Goal: Complete application form

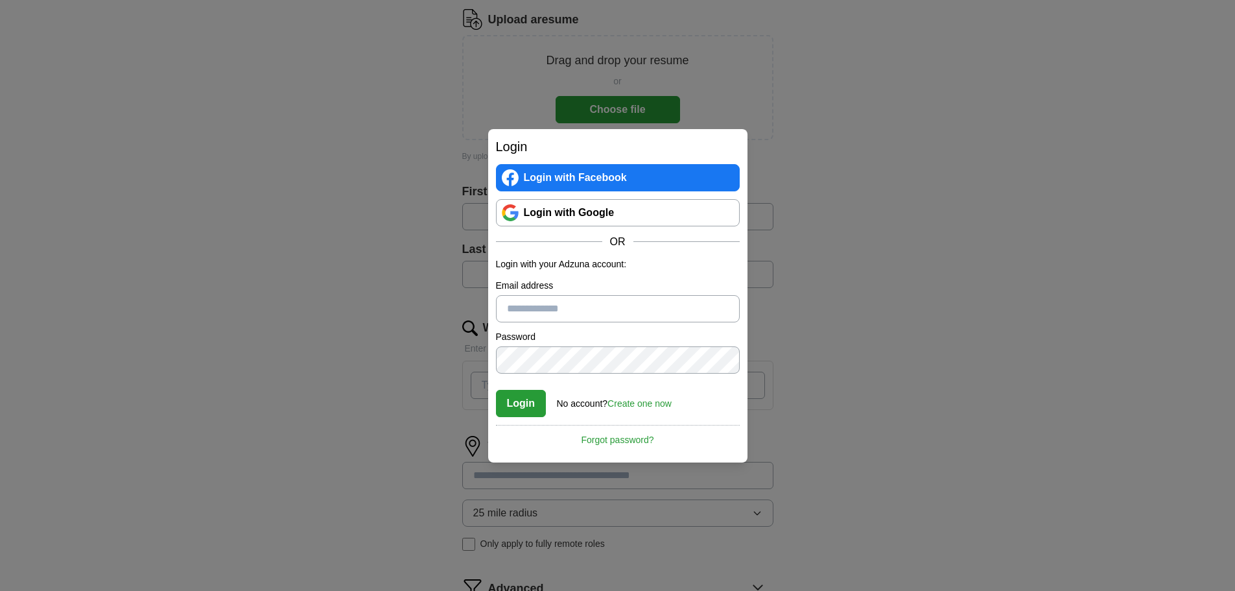
scroll to position [195, 0]
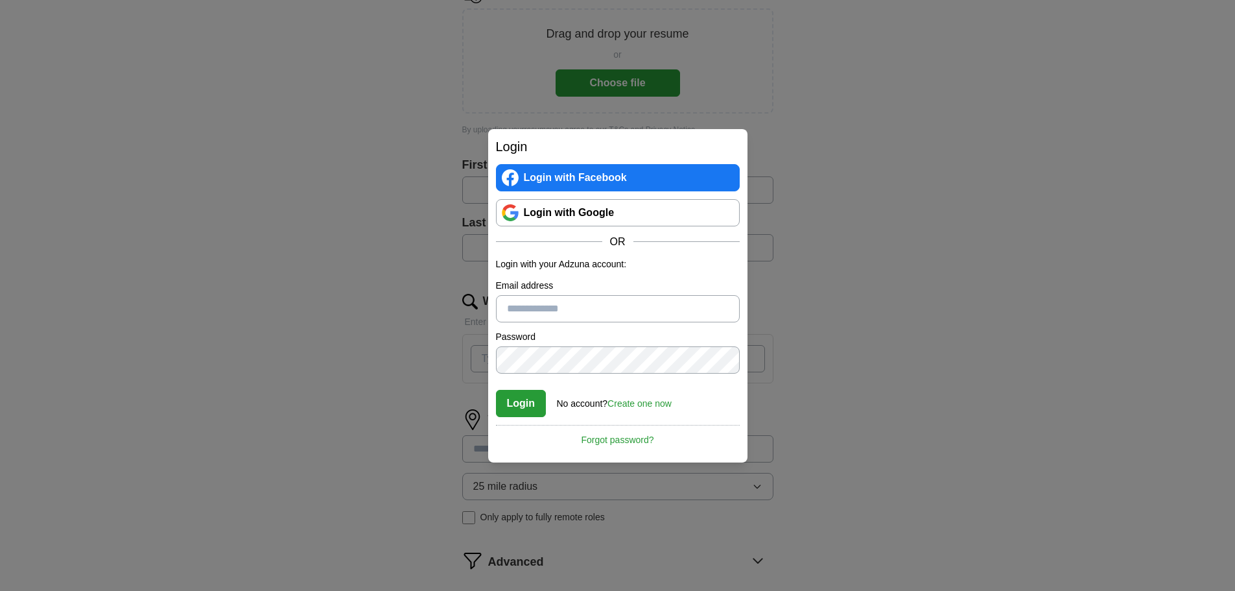
click at [559, 313] on input "Email address" at bounding box center [618, 308] width 244 height 27
type input "**********"
click at [512, 398] on button "Login" at bounding box center [521, 403] width 51 height 27
click at [640, 404] on link "Create one now" at bounding box center [640, 403] width 64 height 10
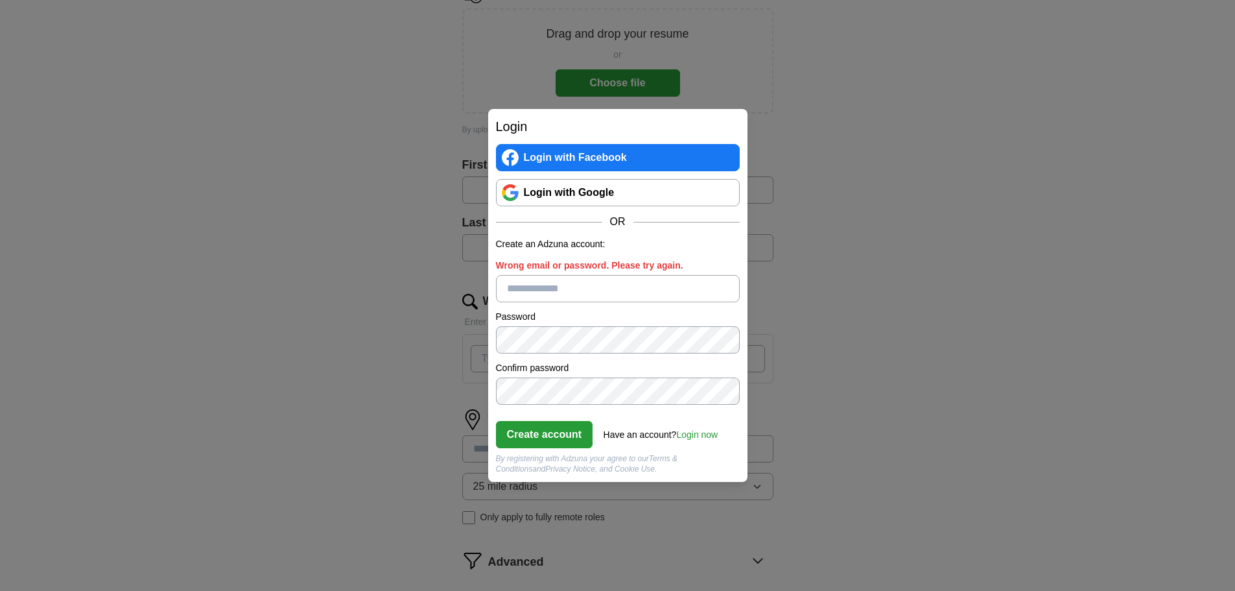
click at [591, 284] on input "Wrong email or password. Please try again." at bounding box center [618, 288] width 244 height 27
type input "**********"
click at [546, 429] on button "Create account" at bounding box center [544, 434] width 97 height 27
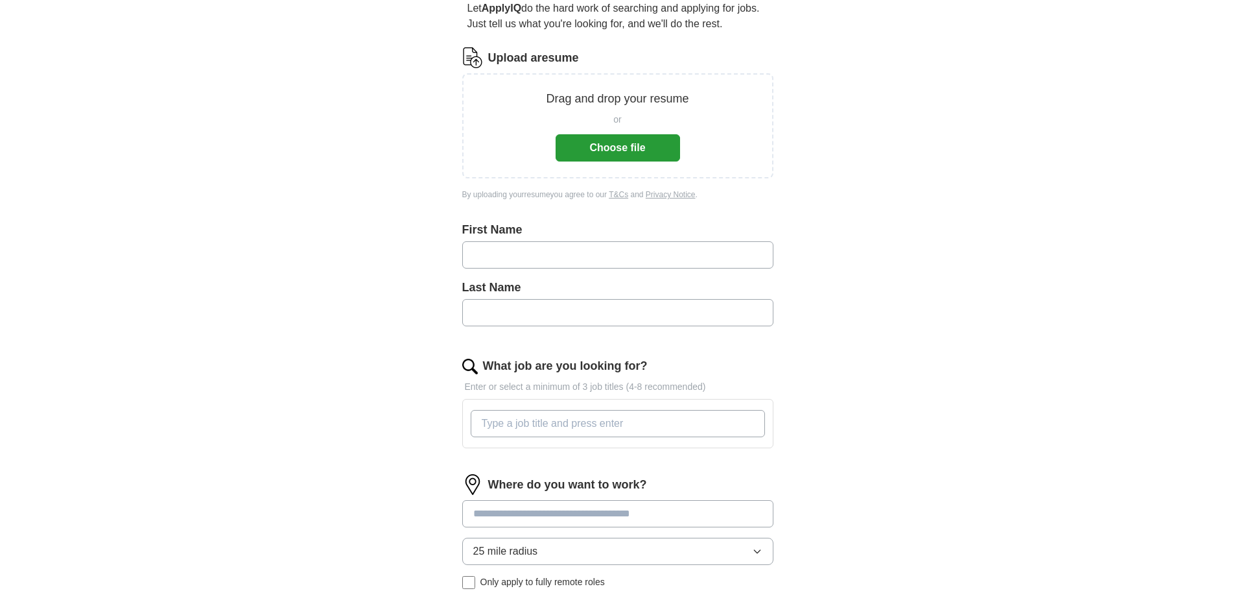
scroll to position [324, 0]
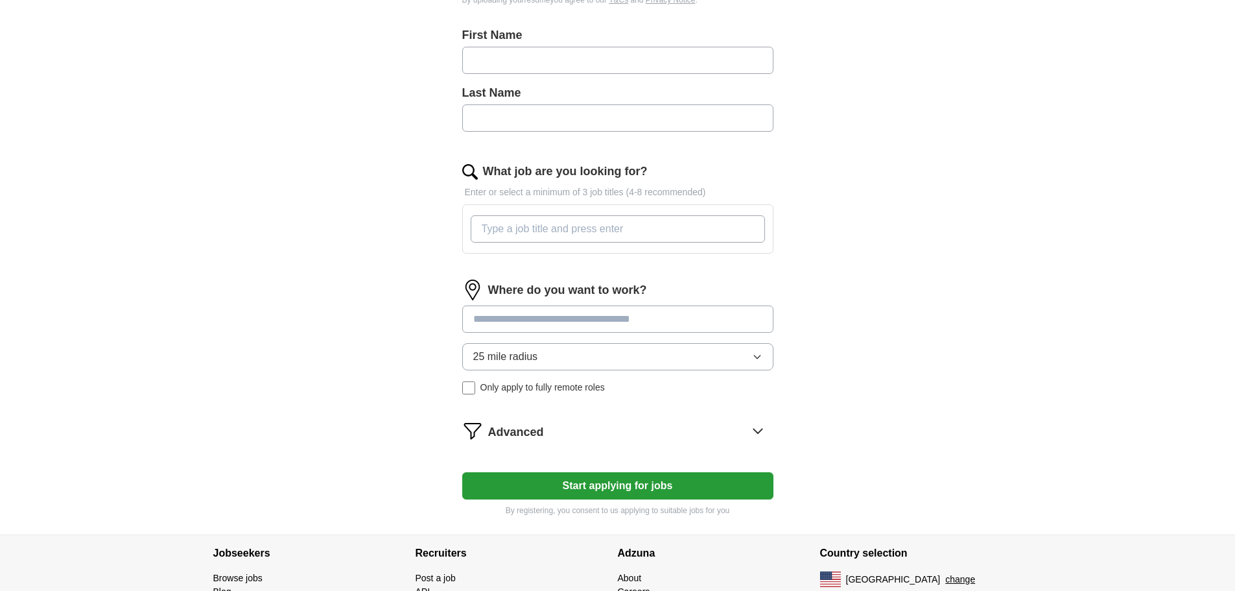
click at [593, 319] on input at bounding box center [617, 318] width 311 height 27
click at [556, 352] on div "Where do you want to work? 25 mile radius Only apply to fully remote roles" at bounding box center [617, 341] width 311 height 125
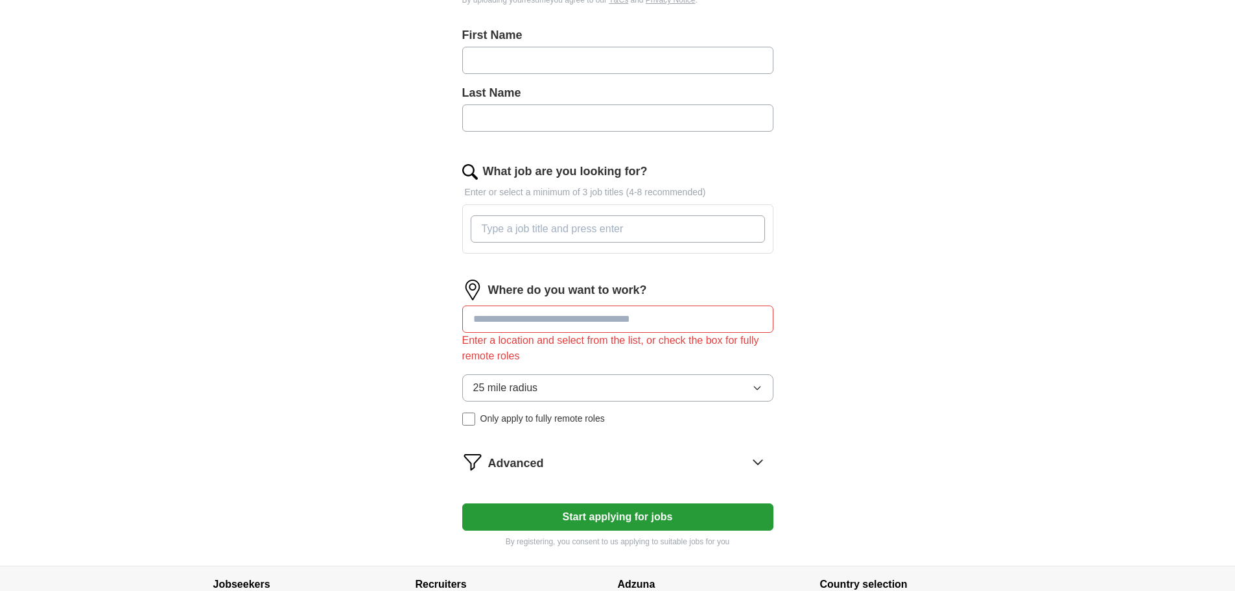
click at [539, 324] on input at bounding box center [617, 318] width 311 height 27
click at [755, 383] on icon "button" at bounding box center [757, 388] width 10 height 10
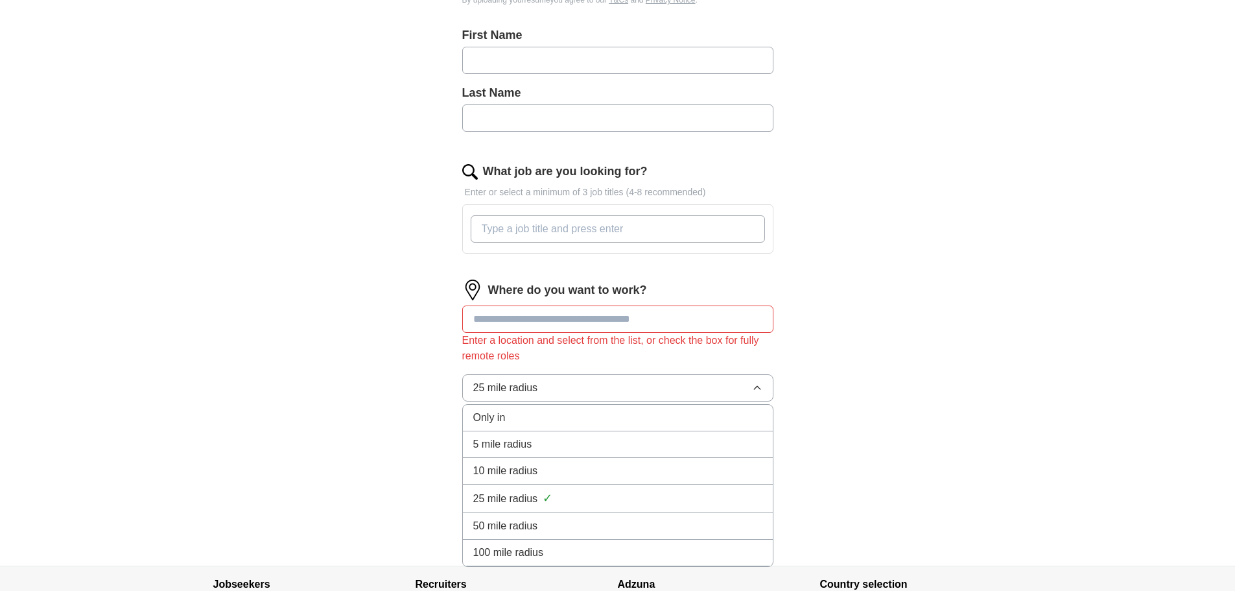
click at [532, 470] on span "10 mile radius" at bounding box center [505, 471] width 65 height 16
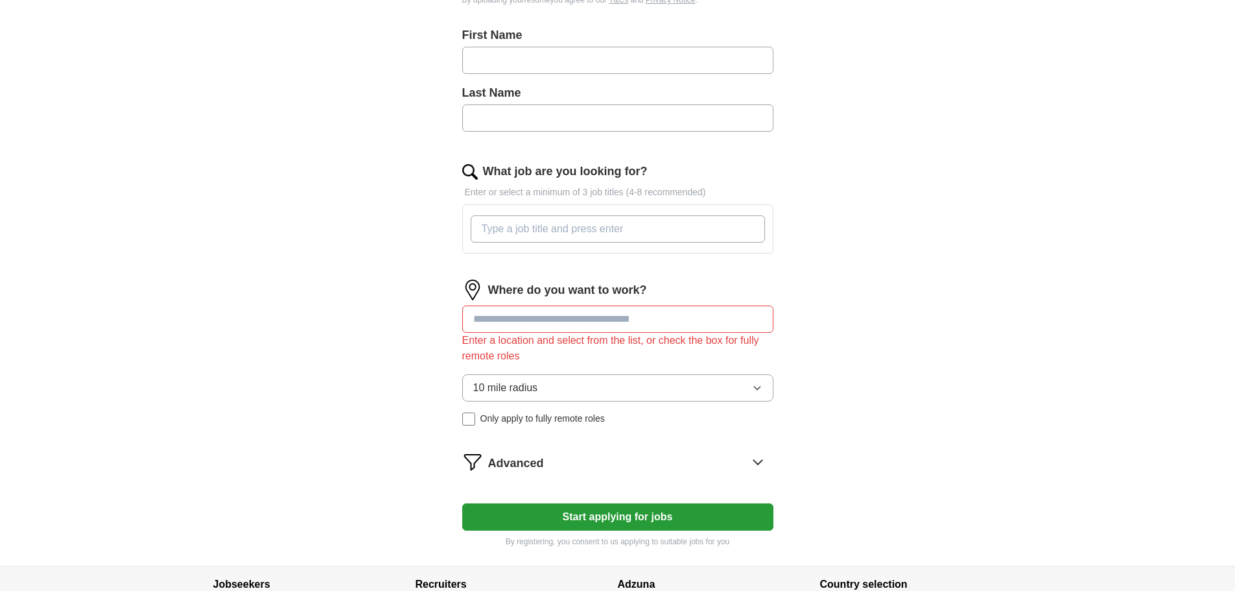
scroll to position [389, 0]
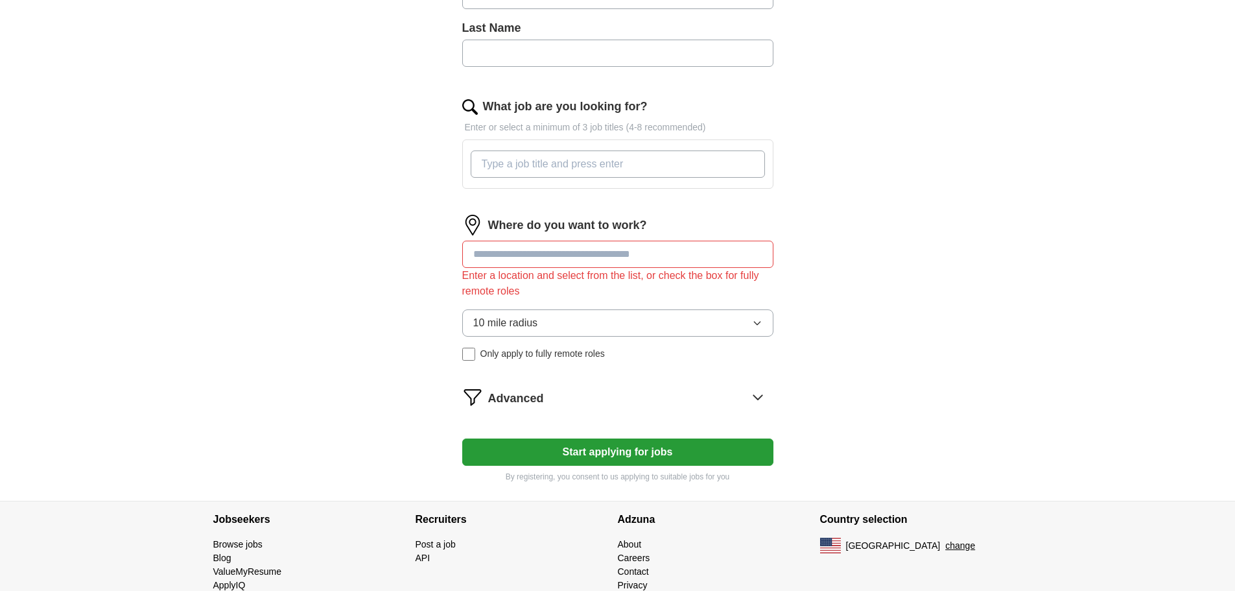
click at [550, 254] on input at bounding box center [617, 254] width 311 height 27
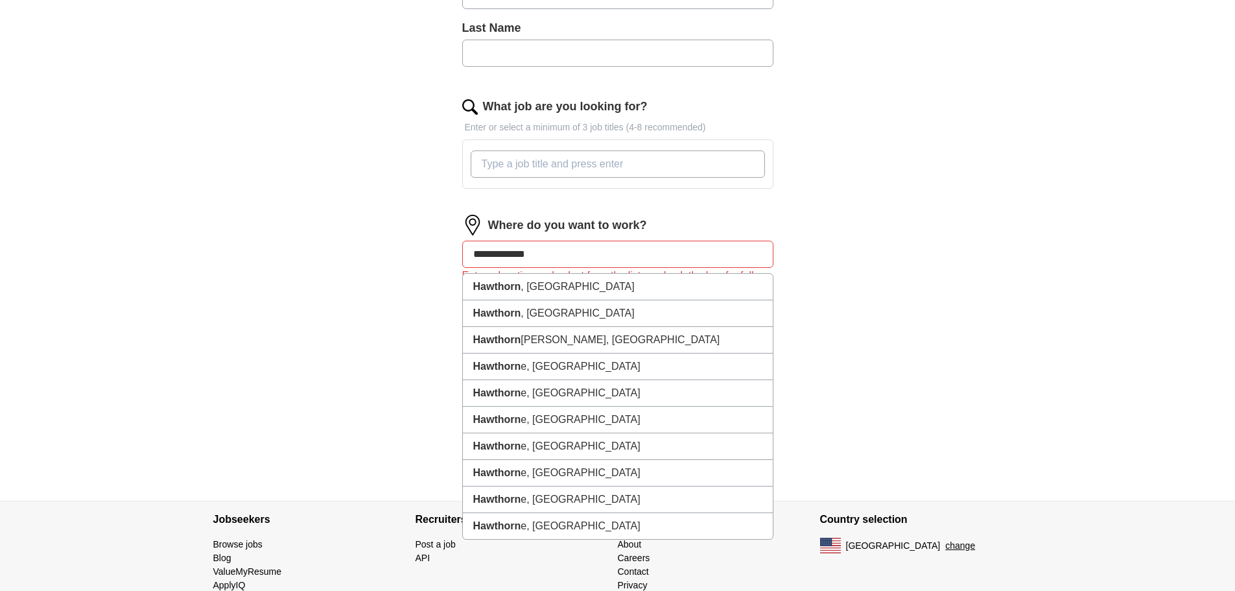
type input "**********"
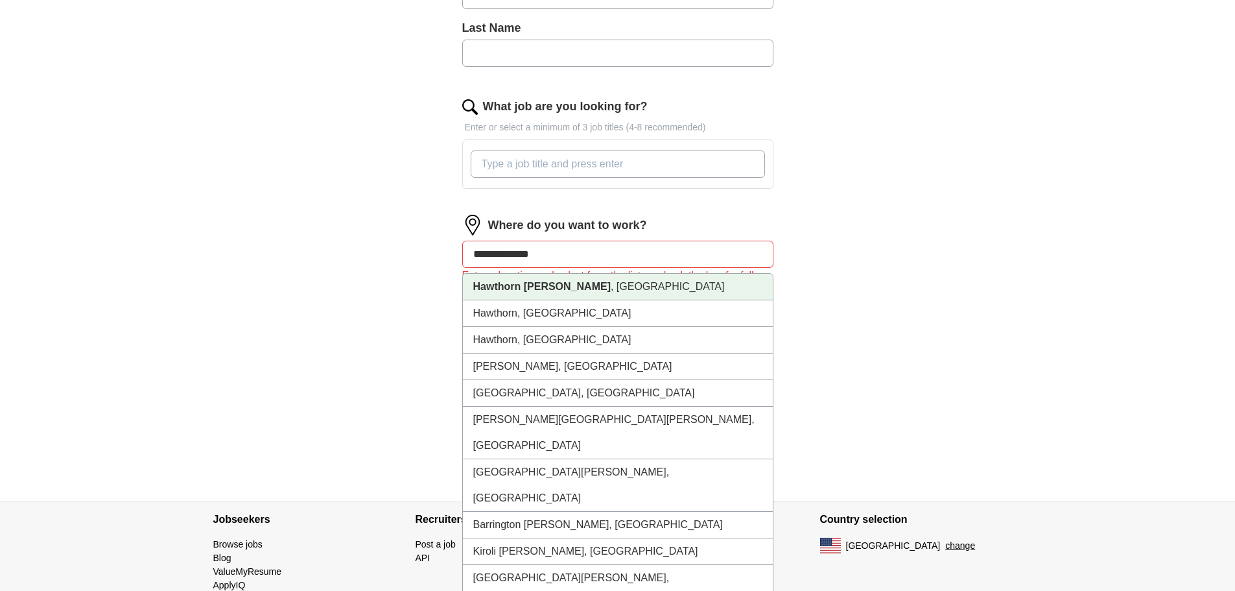
click at [537, 287] on strong "Hawthorn [PERSON_NAME]" at bounding box center [541, 286] width 137 height 11
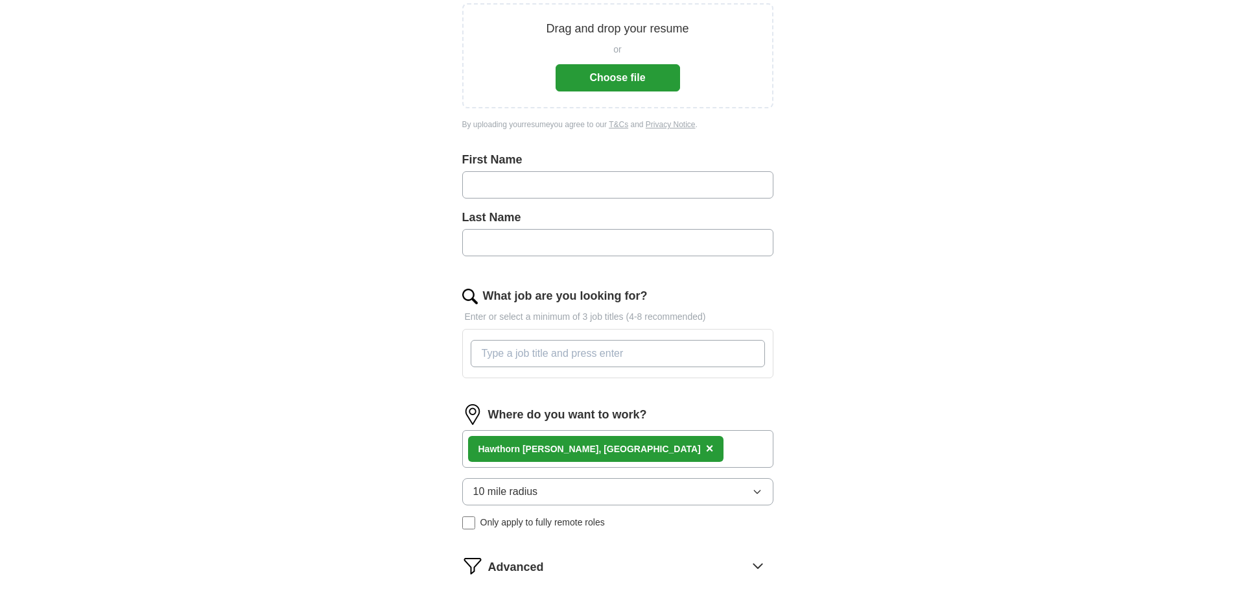
scroll to position [195, 0]
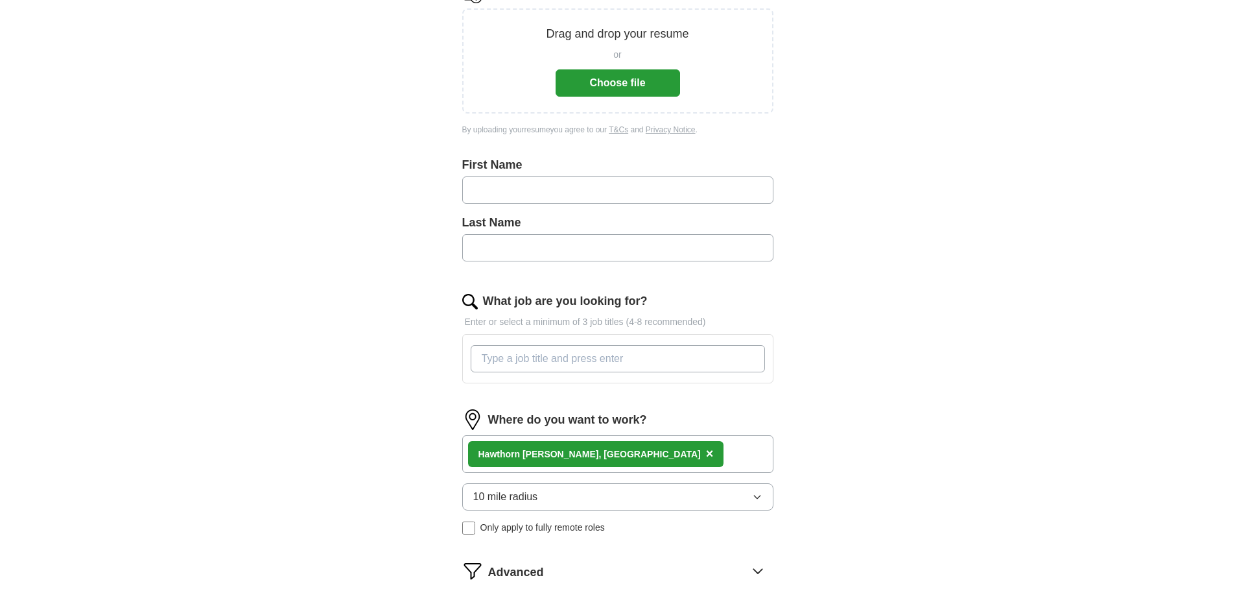
click at [494, 186] on input "text" at bounding box center [617, 189] width 311 height 27
type input "*****"
type input "****"
drag, startPoint x: 943, startPoint y: 273, endPoint x: 930, endPoint y: 282, distance: 15.8
click at [943, 273] on div "ApplyIQ Let ApplyIQ do the hard work of searching and applying for jobs. Just t…" at bounding box center [618, 259] width 830 height 829
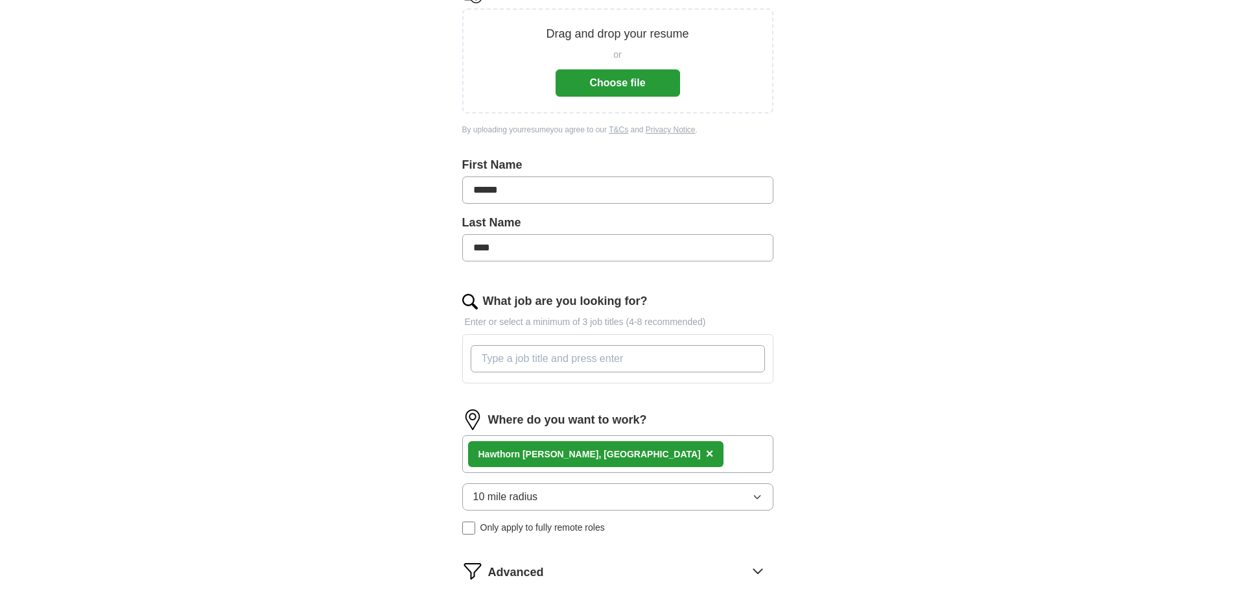
click at [592, 359] on input "What job are you looking for?" at bounding box center [618, 358] width 294 height 27
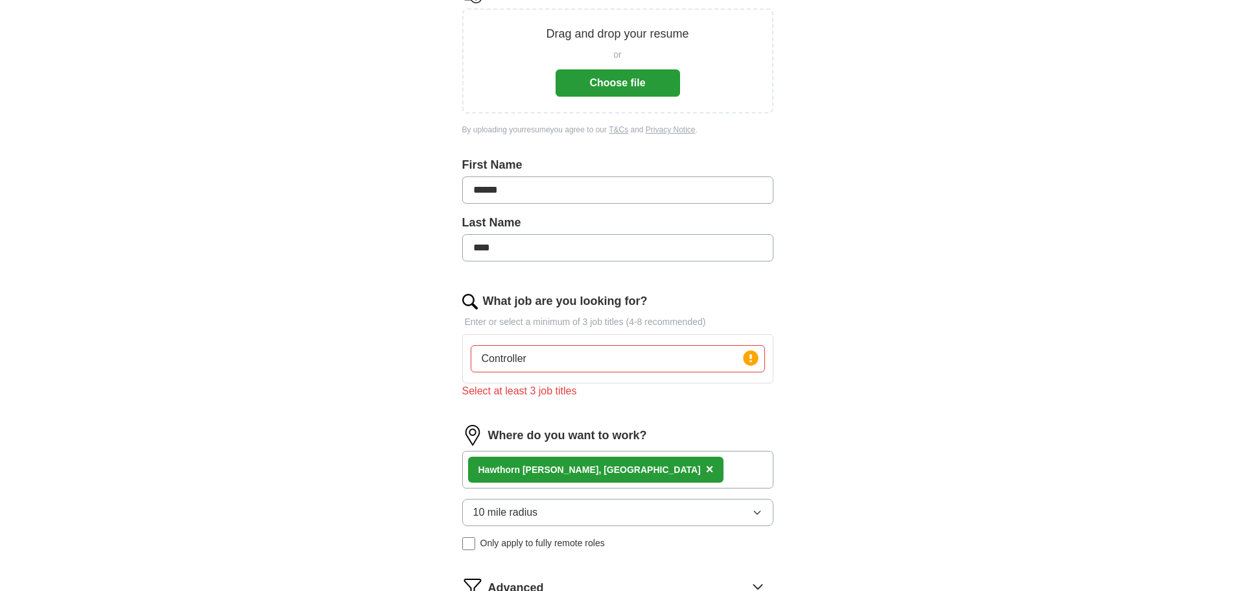
click at [592, 85] on button "Choose file" at bounding box center [618, 82] width 124 height 27
click at [543, 362] on input "Controller" at bounding box center [618, 358] width 294 height 27
type input "Controller, Director, FP&A Manager"
click at [638, 88] on button "Choose file" at bounding box center [618, 82] width 124 height 27
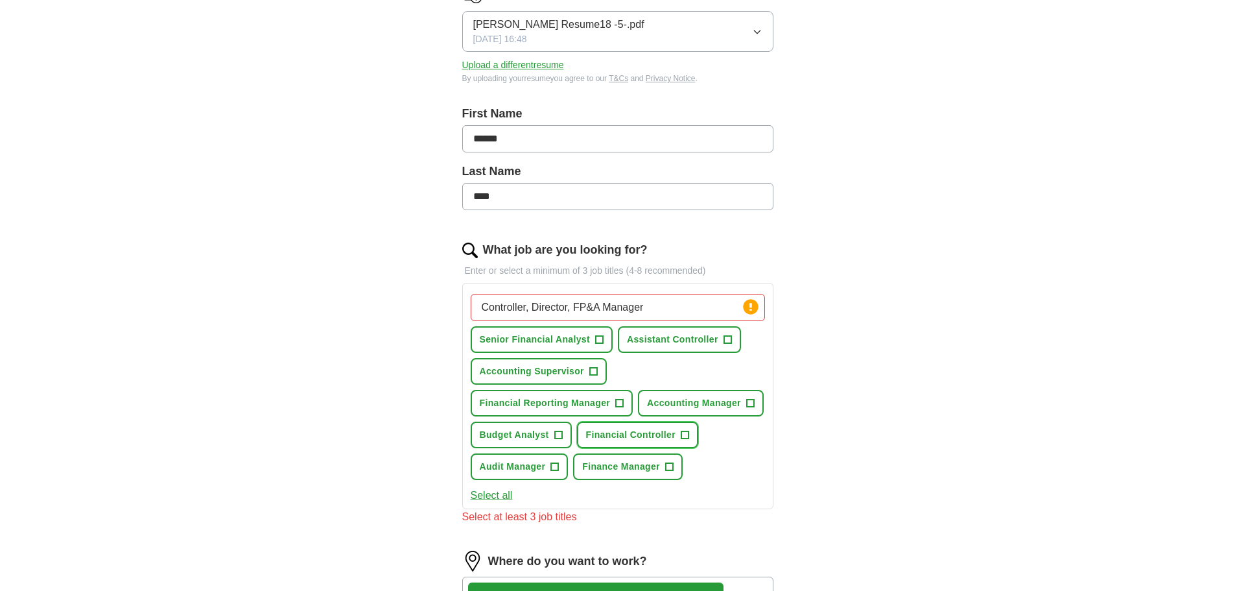
click at [661, 439] on span "Financial Controller" at bounding box center [630, 435] width 89 height 14
click at [683, 343] on span "Assistant Controller" at bounding box center [672, 340] width 91 height 14
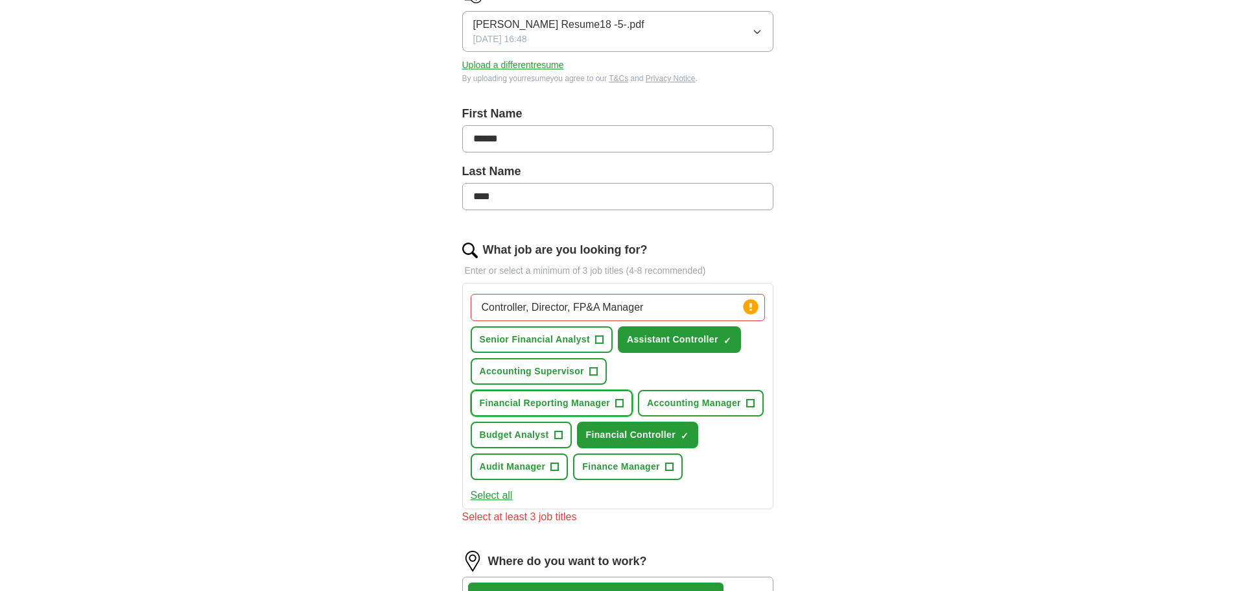
click at [523, 408] on span "Financial Reporting Manager" at bounding box center [545, 403] width 131 height 14
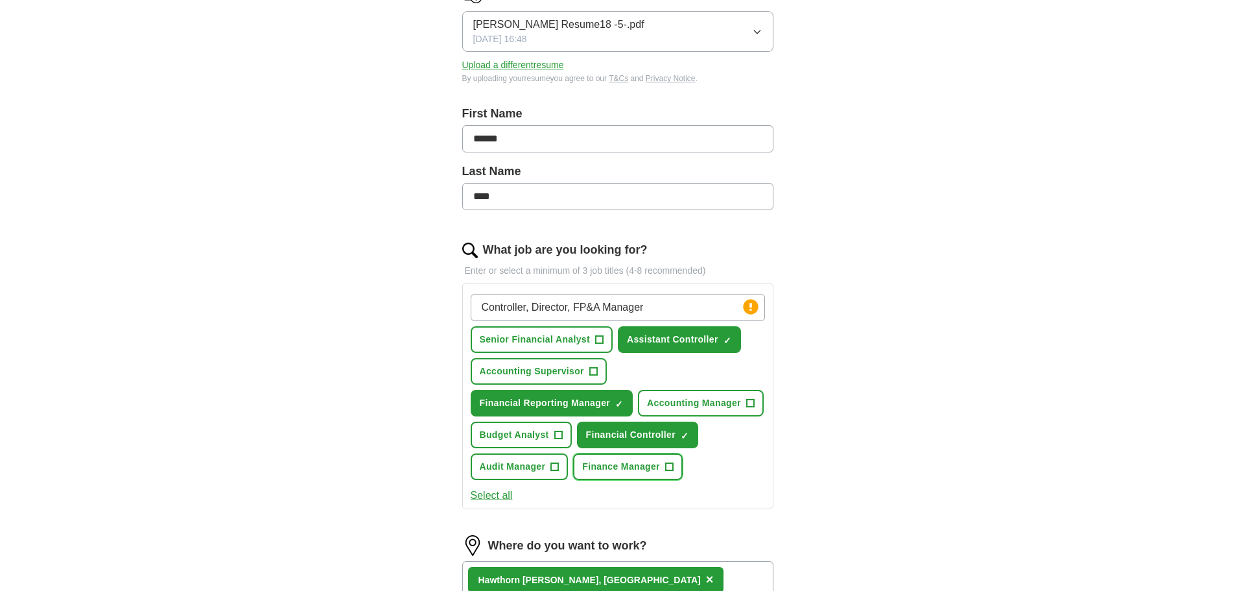
click at [606, 466] on span "Finance Manager" at bounding box center [621, 467] width 78 height 14
click at [518, 466] on span "Audit Manager" at bounding box center [513, 467] width 66 height 14
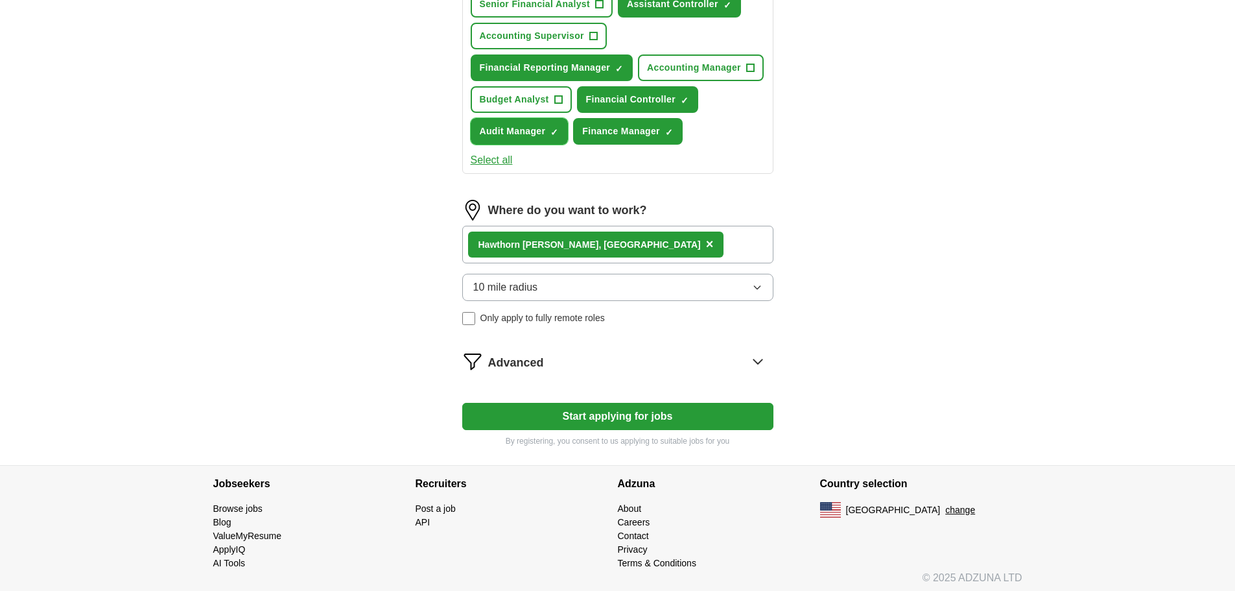
scroll to position [535, 0]
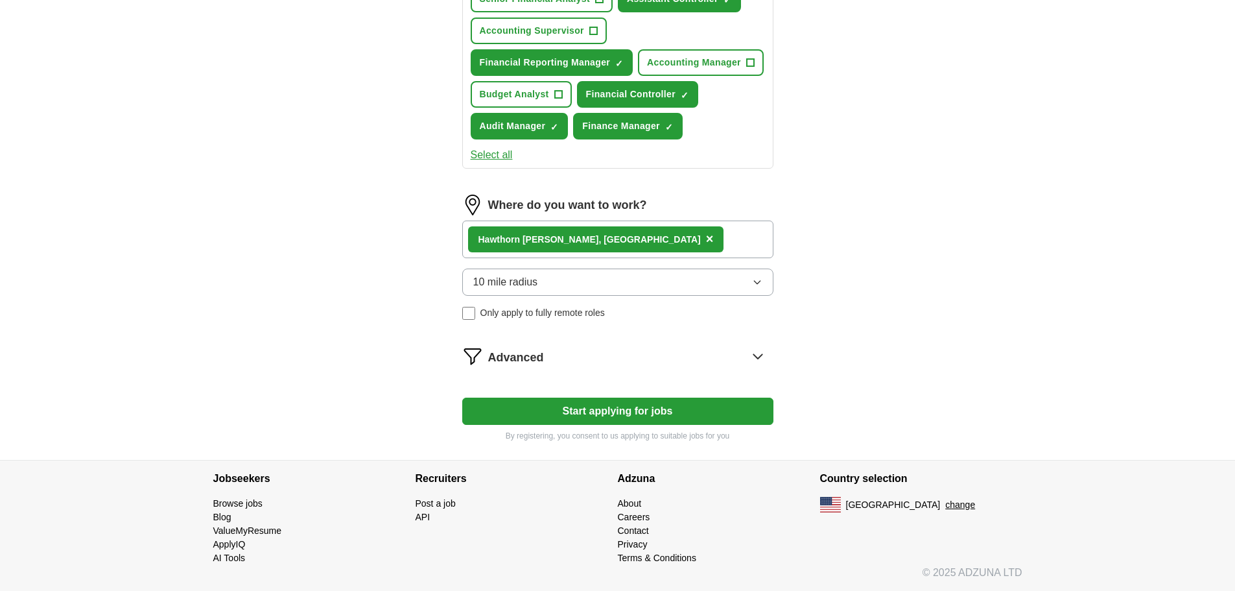
click at [538, 409] on button "Start applying for jobs" at bounding box center [617, 410] width 311 height 27
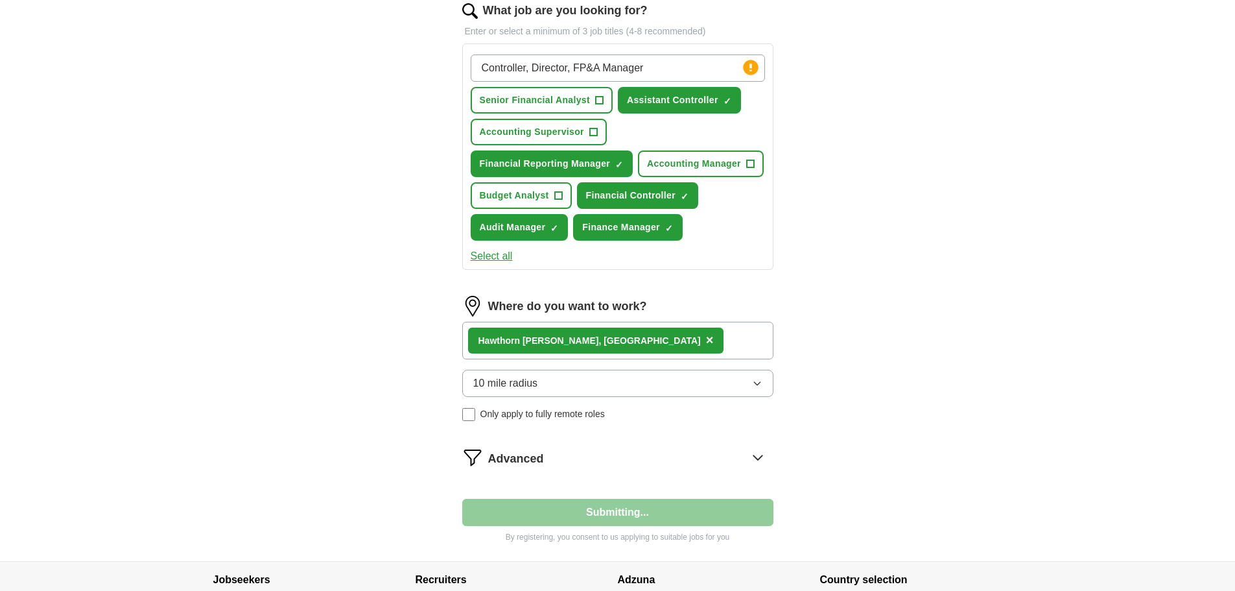
select select "**"
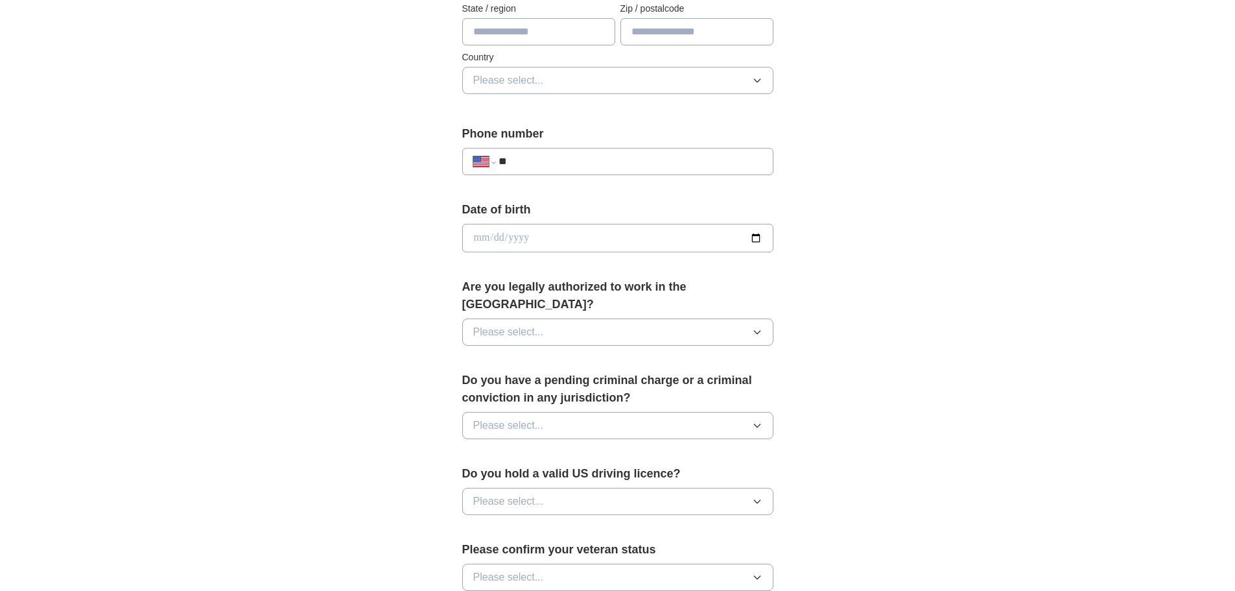
scroll to position [195, 0]
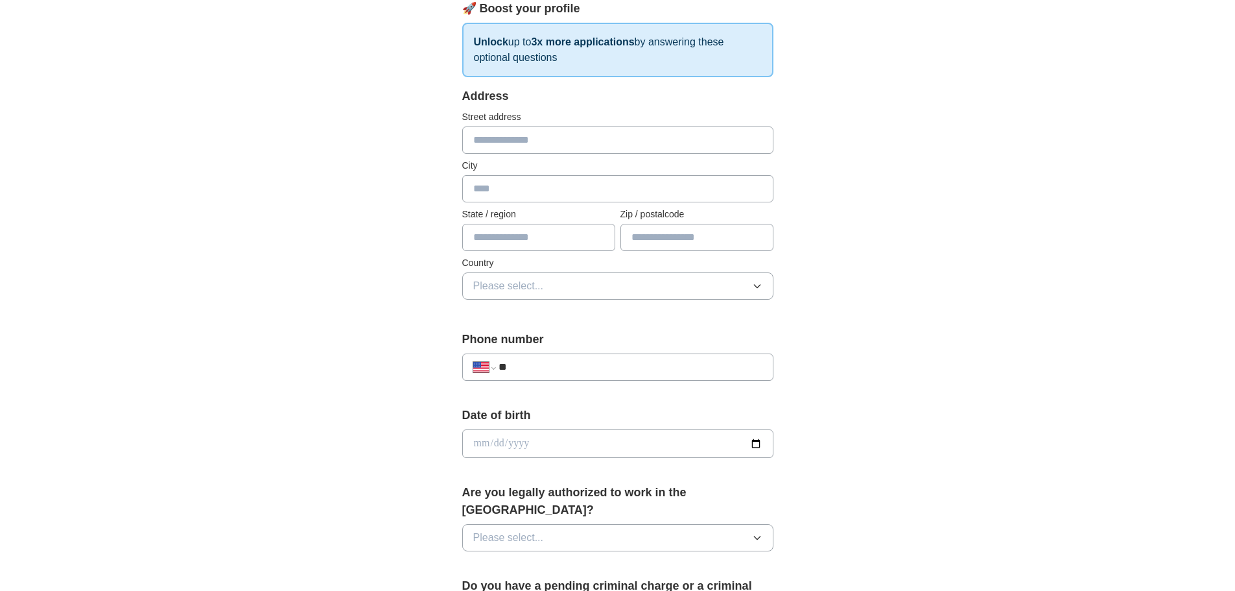
click at [519, 137] on input "text" at bounding box center [617, 139] width 311 height 27
type input "**********"
type input "**"
type input "*****"
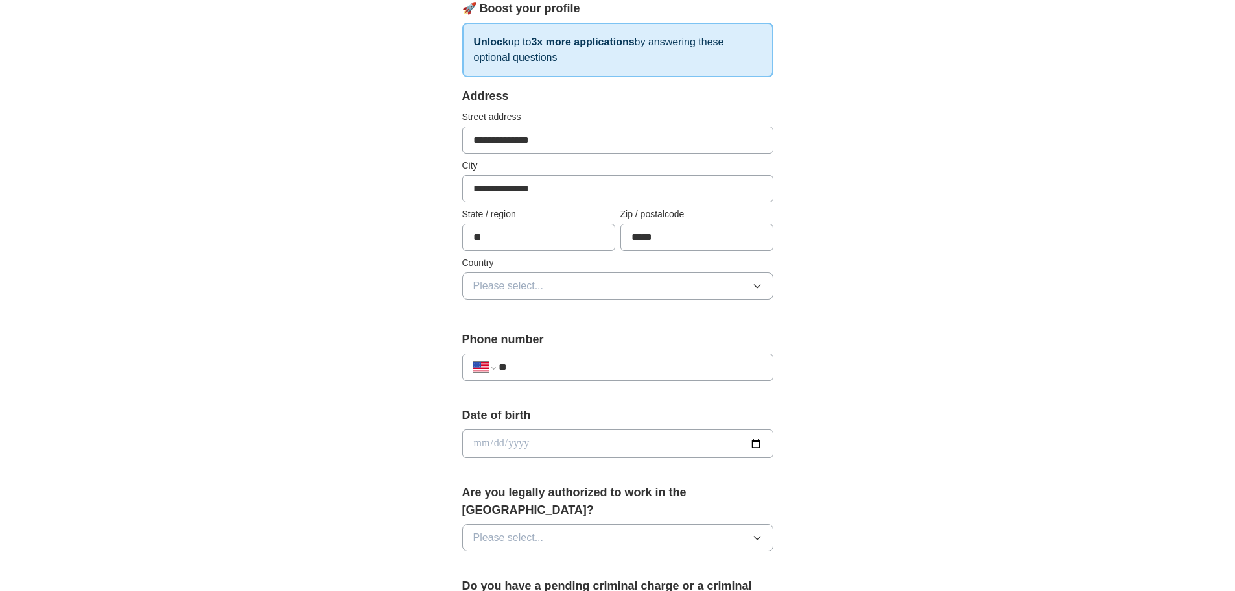
click at [518, 288] on span "Please select..." at bounding box center [508, 286] width 71 height 16
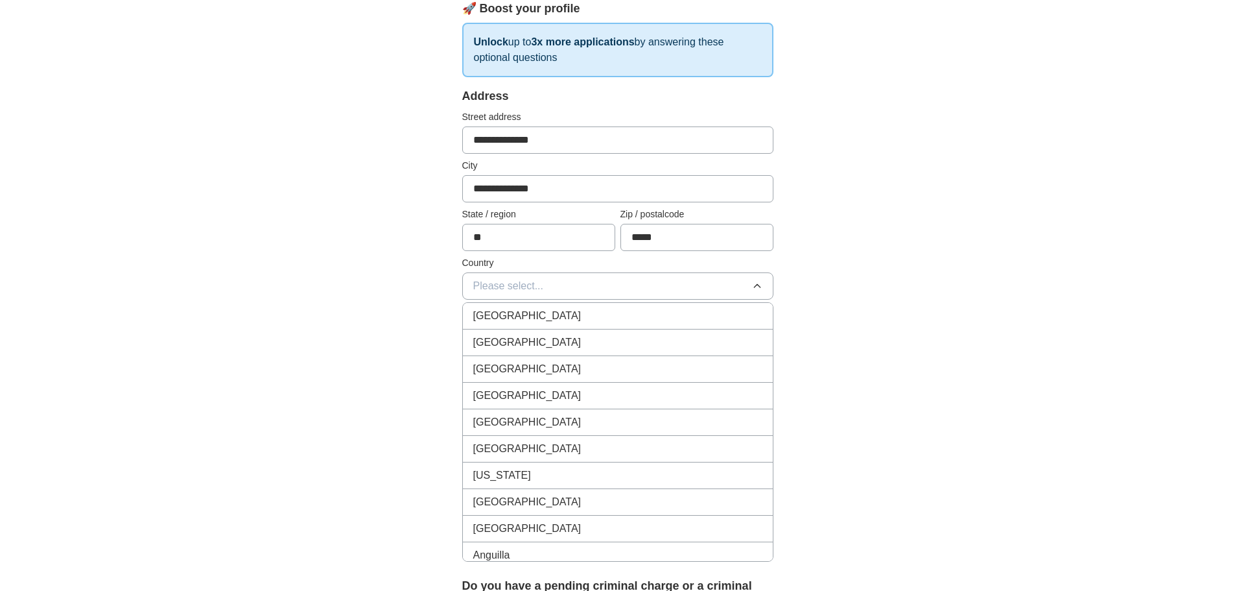
click at [509, 342] on span "[GEOGRAPHIC_DATA]" at bounding box center [527, 343] width 108 height 16
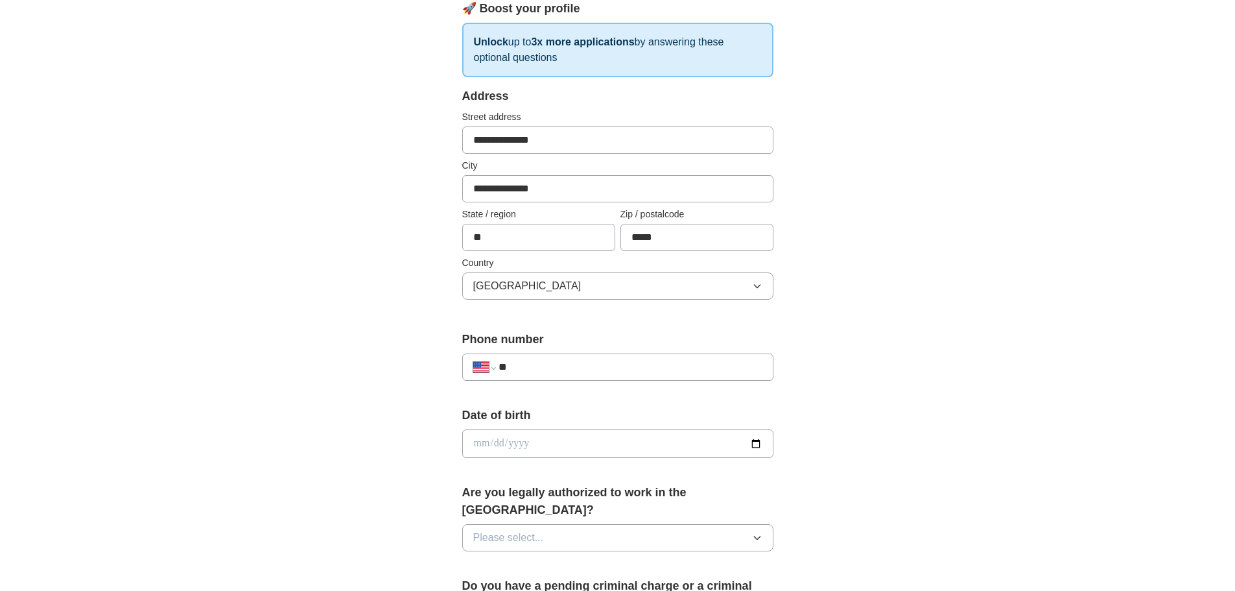
click at [547, 369] on input "**" at bounding box center [630, 367] width 263 height 16
type input "**********"
drag, startPoint x: 480, startPoint y: 447, endPoint x: 491, endPoint y: 441, distance: 12.2
click at [481, 447] on input "date" at bounding box center [617, 443] width 311 height 29
type input "**********"
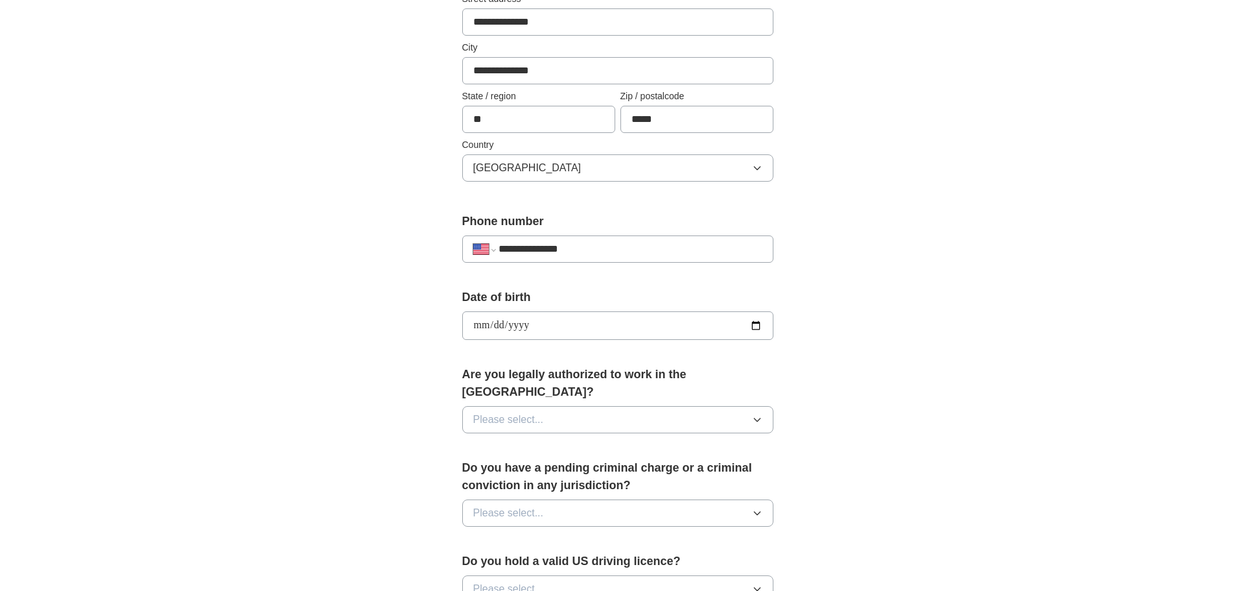
scroll to position [324, 0]
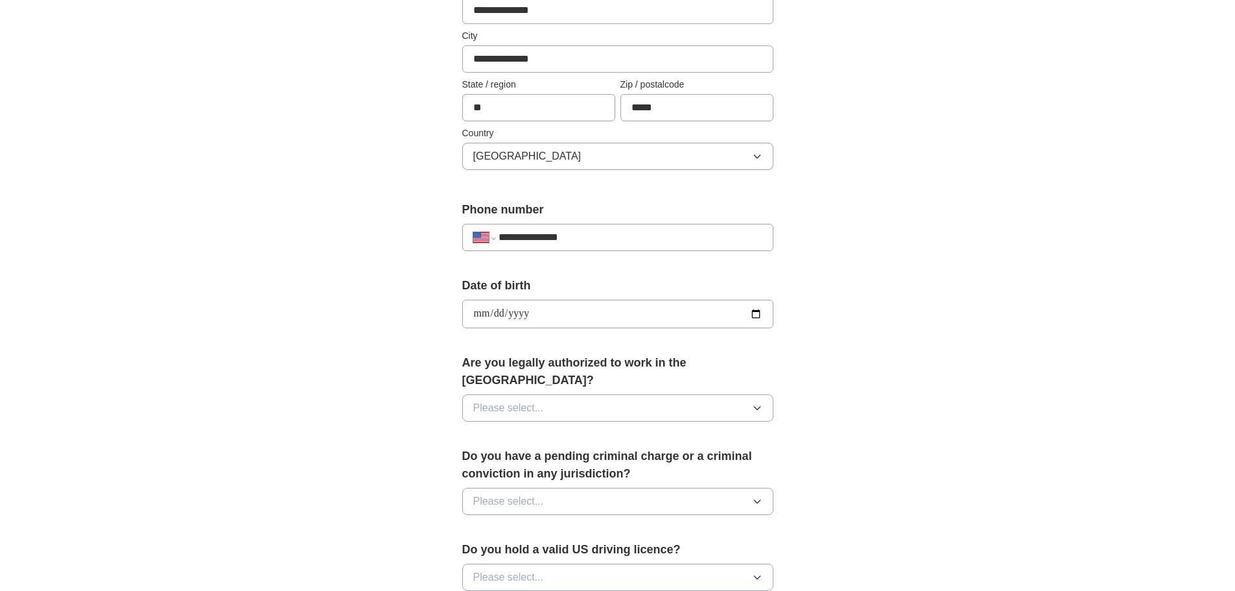
click at [607, 394] on button "Please select..." at bounding box center [617, 407] width 311 height 27
click at [525, 430] on div "Yes" at bounding box center [617, 438] width 289 height 16
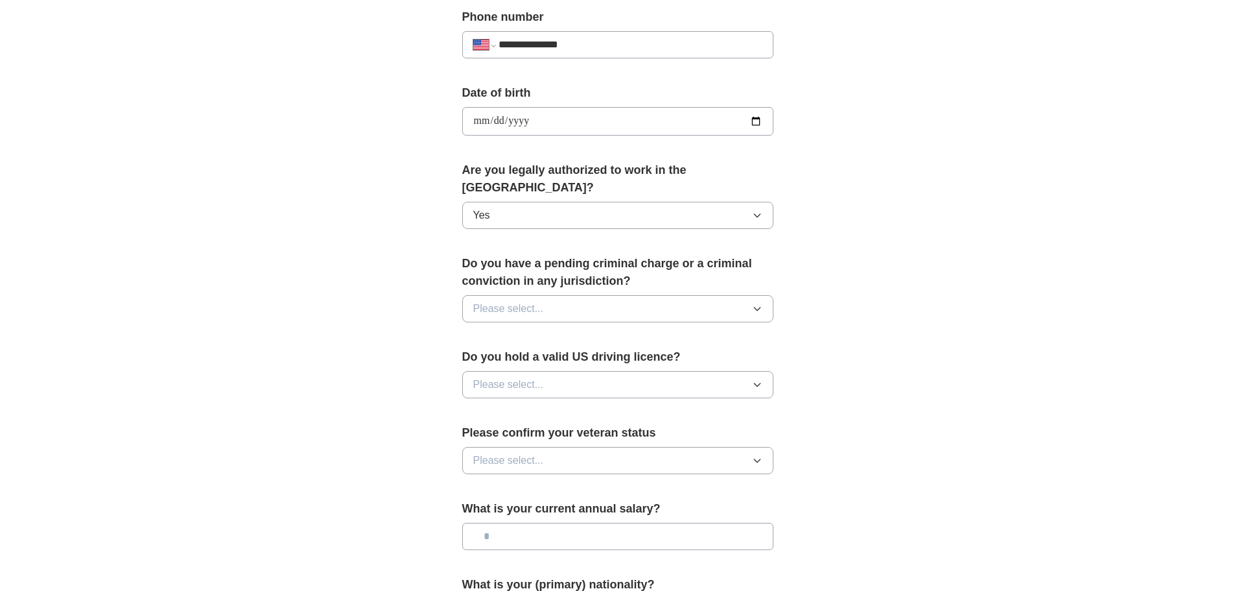
scroll to position [519, 0]
click at [572, 293] on button "Please select..." at bounding box center [617, 306] width 311 height 27
click at [511, 355] on div "No" at bounding box center [617, 363] width 289 height 16
click at [510, 373] on button "Please select..." at bounding box center [617, 382] width 311 height 27
click at [491, 405] on div "Yes" at bounding box center [617, 413] width 289 height 16
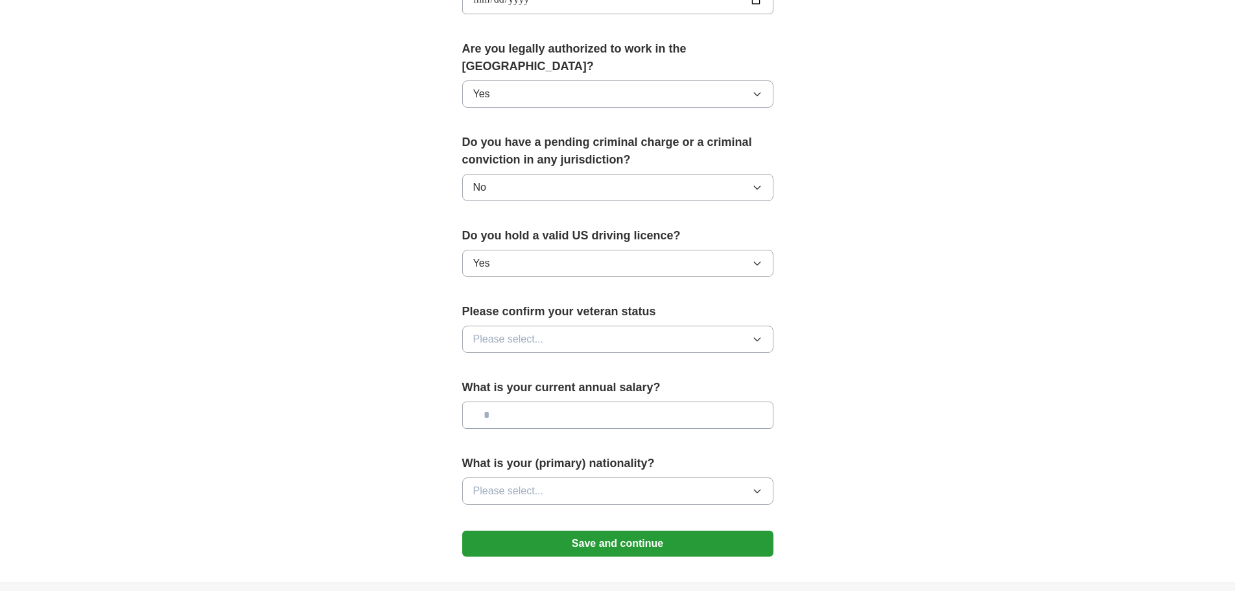
scroll to position [648, 0]
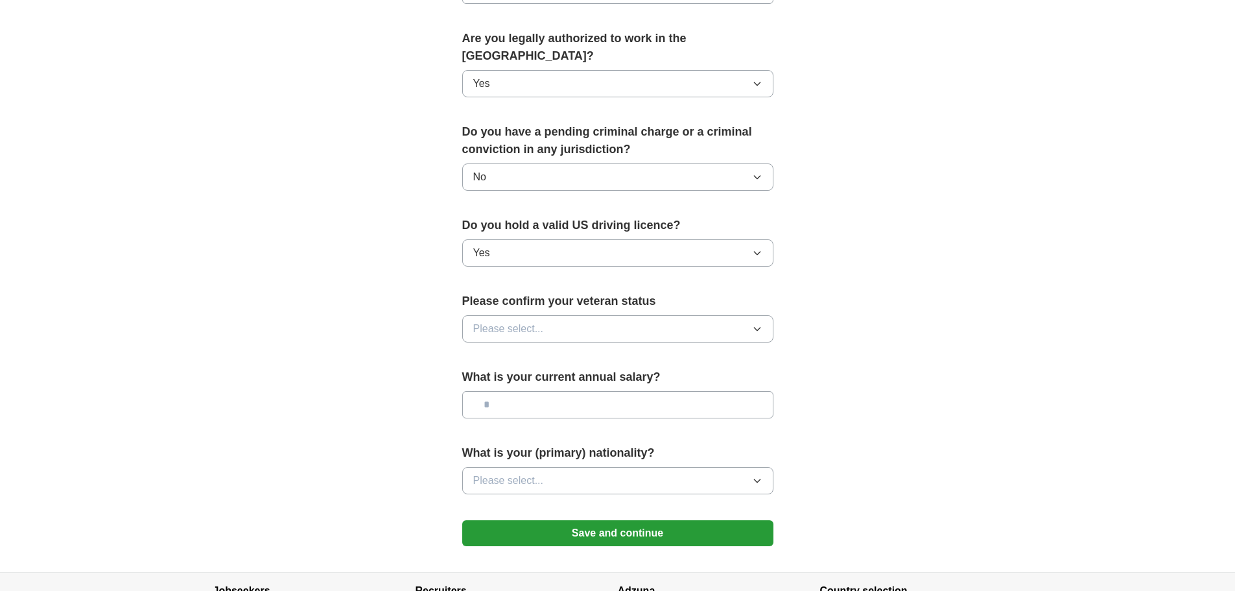
click at [531, 321] on span "Please select..." at bounding box center [508, 329] width 71 height 16
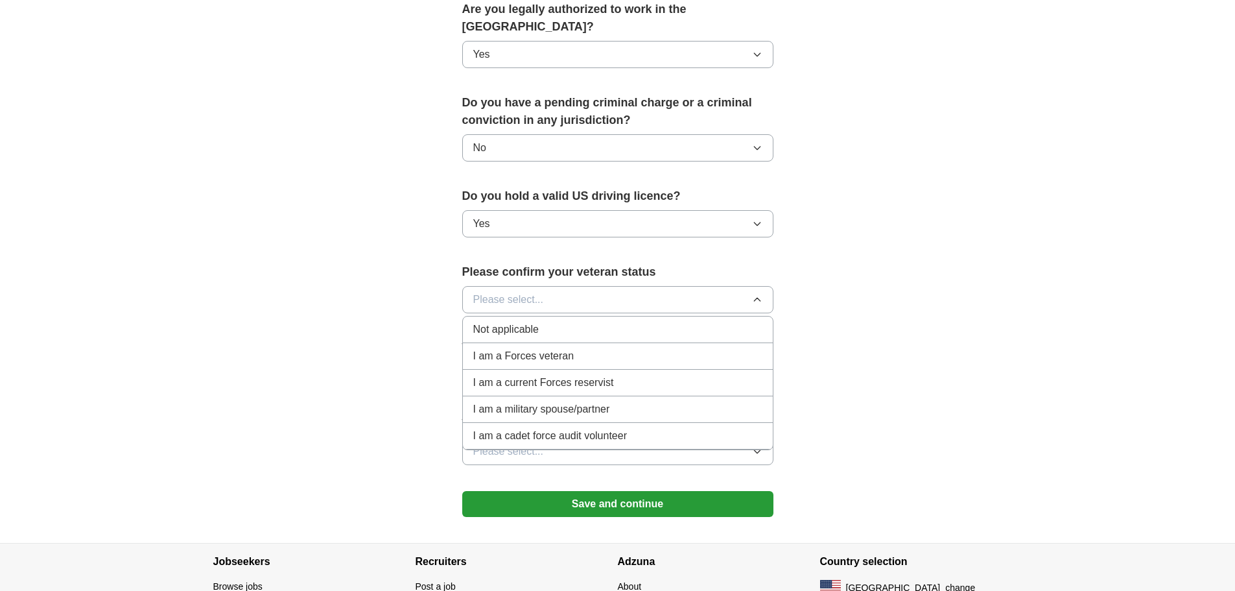
scroll to position [713, 0]
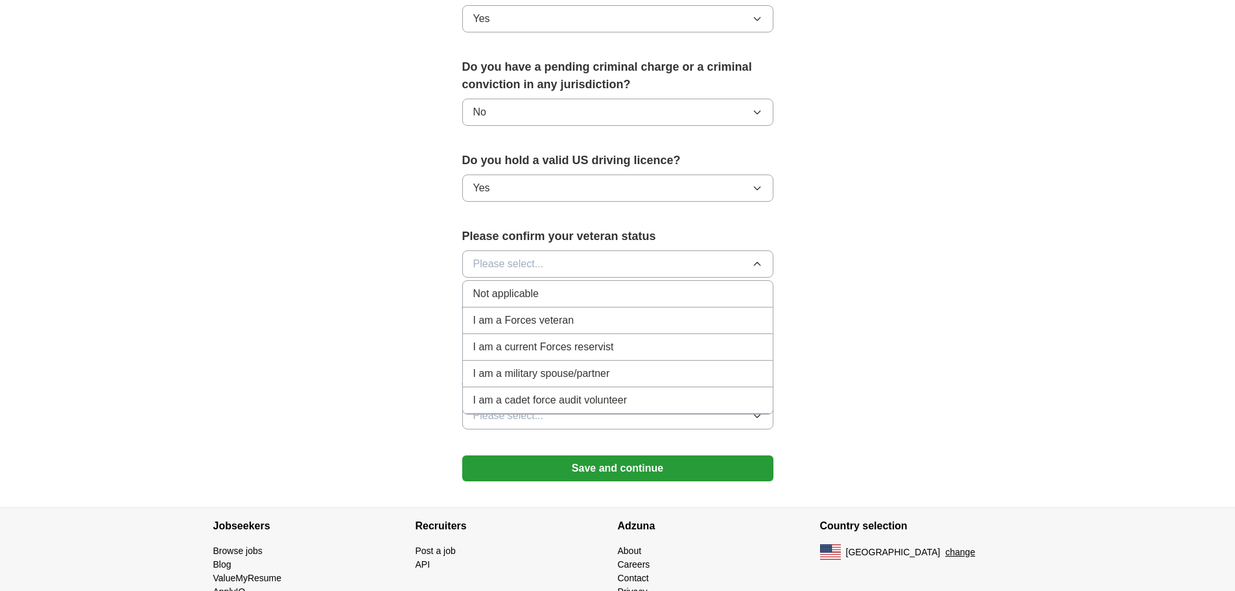
click at [535, 286] on span "Not applicable" at bounding box center [505, 294] width 65 height 16
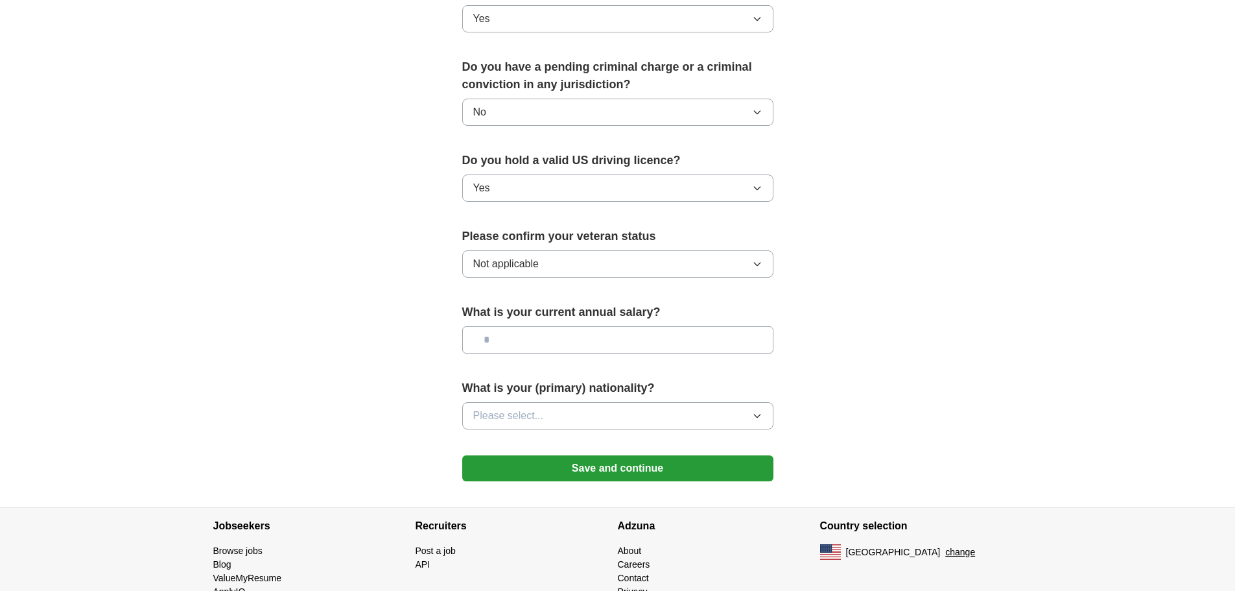
click at [524, 326] on input "text" at bounding box center [617, 339] width 311 height 27
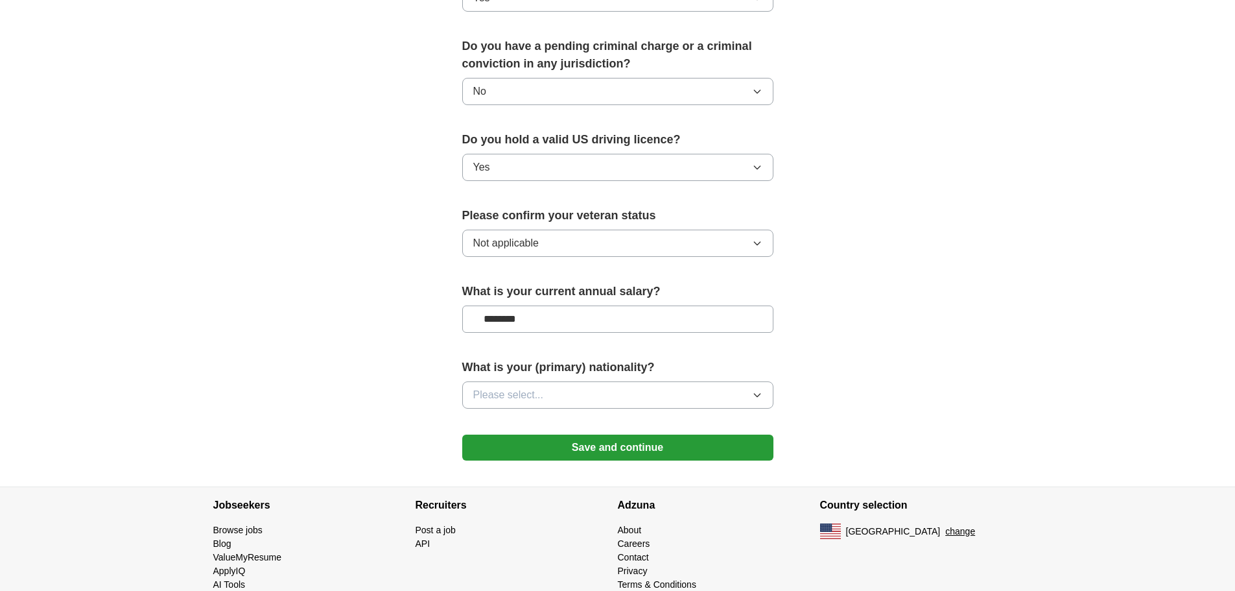
scroll to position [743, 0]
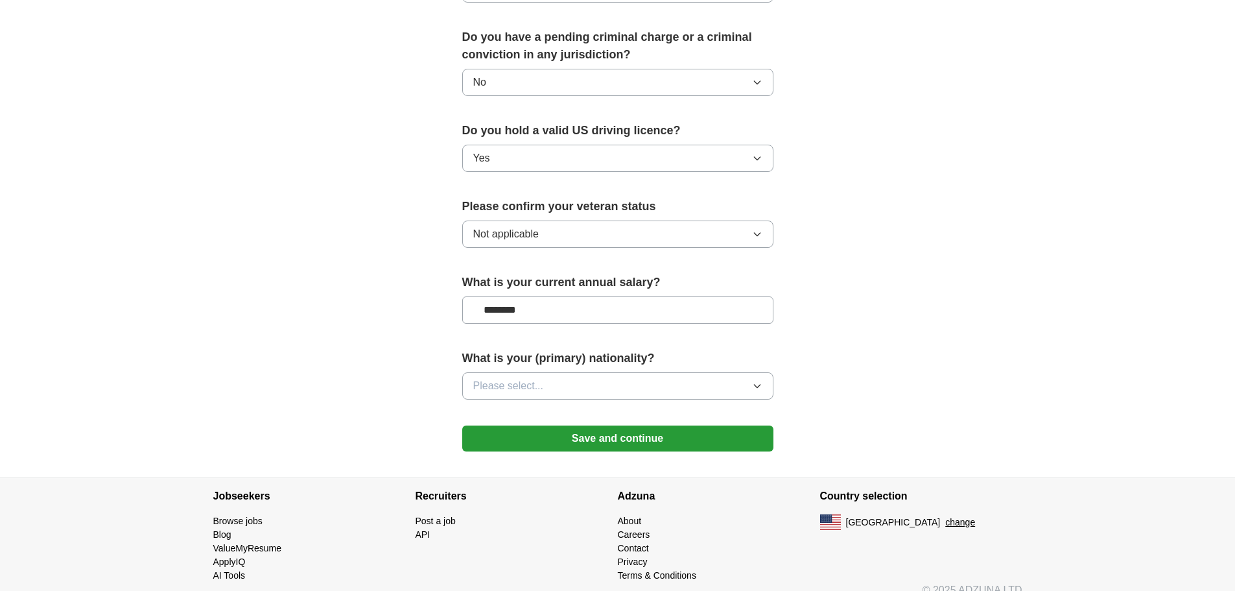
type input "********"
click at [617, 375] on button "Please select..." at bounding box center [617, 385] width 311 height 27
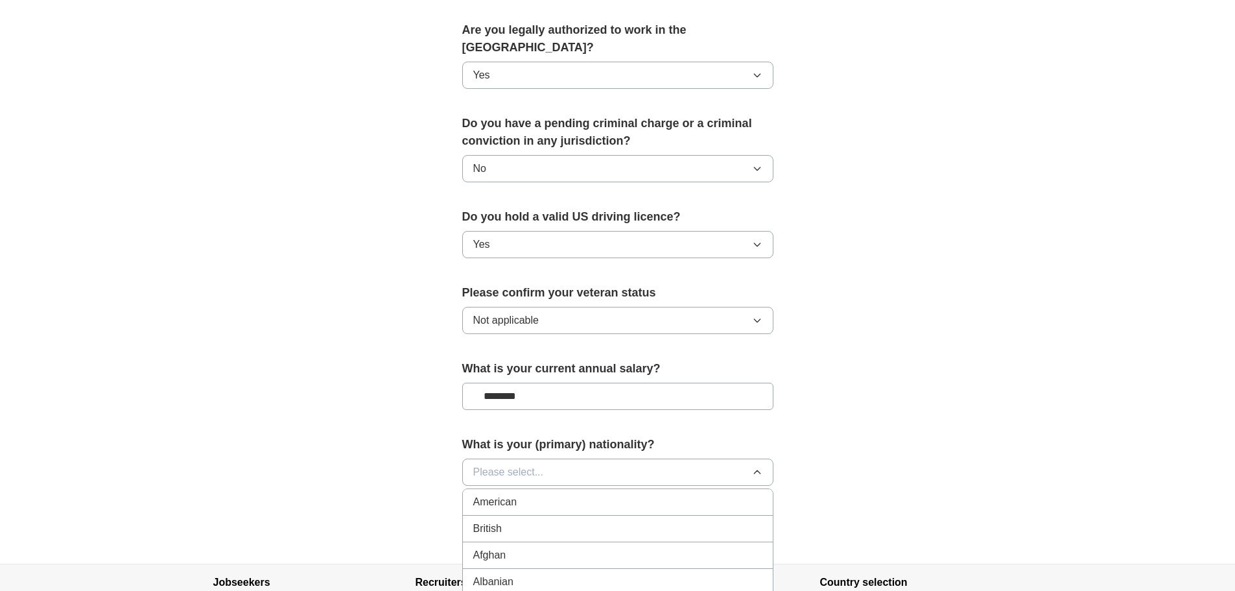
scroll to position [796, 0]
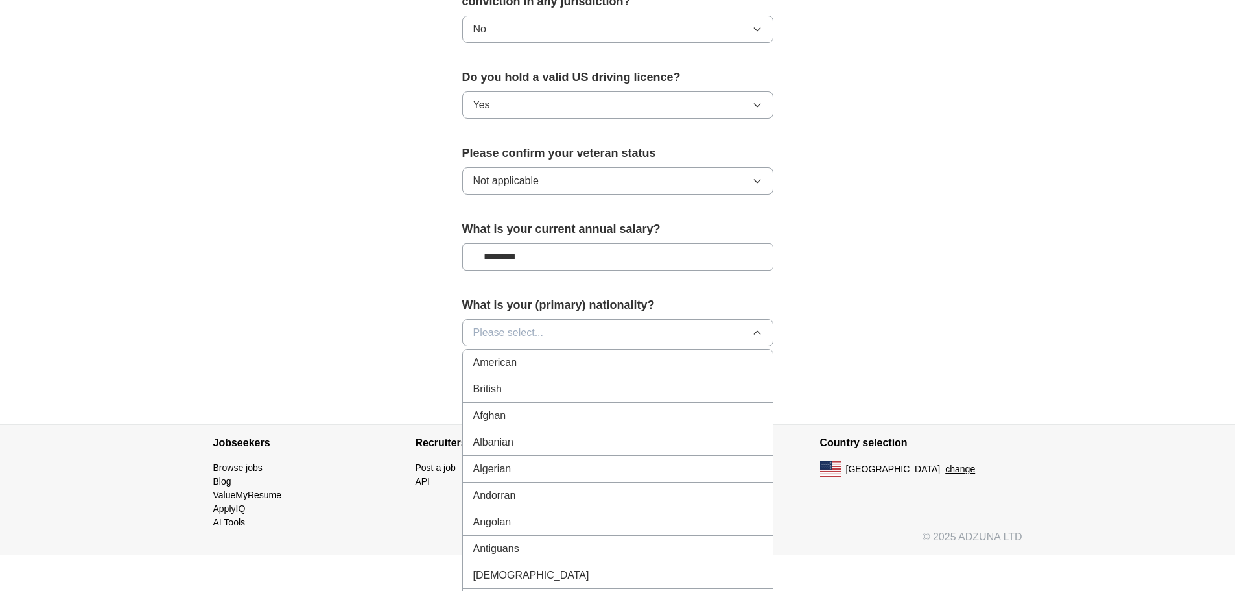
click at [547, 319] on button "Please select..." at bounding box center [617, 332] width 311 height 27
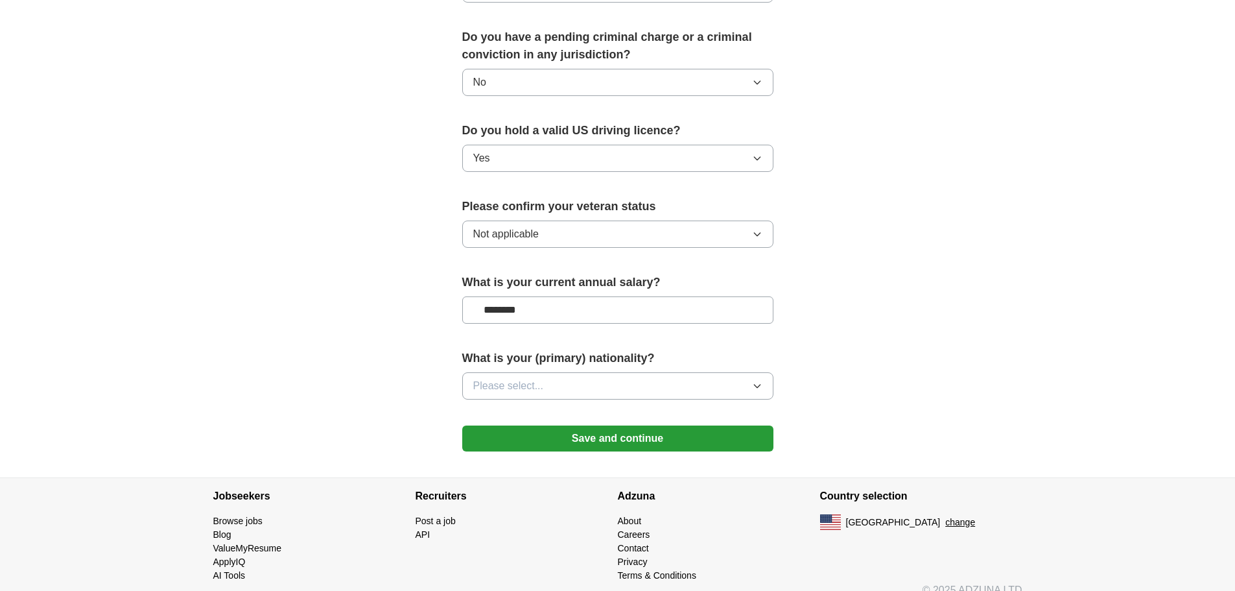
click at [584, 372] on button "Please select..." at bounding box center [617, 385] width 311 height 27
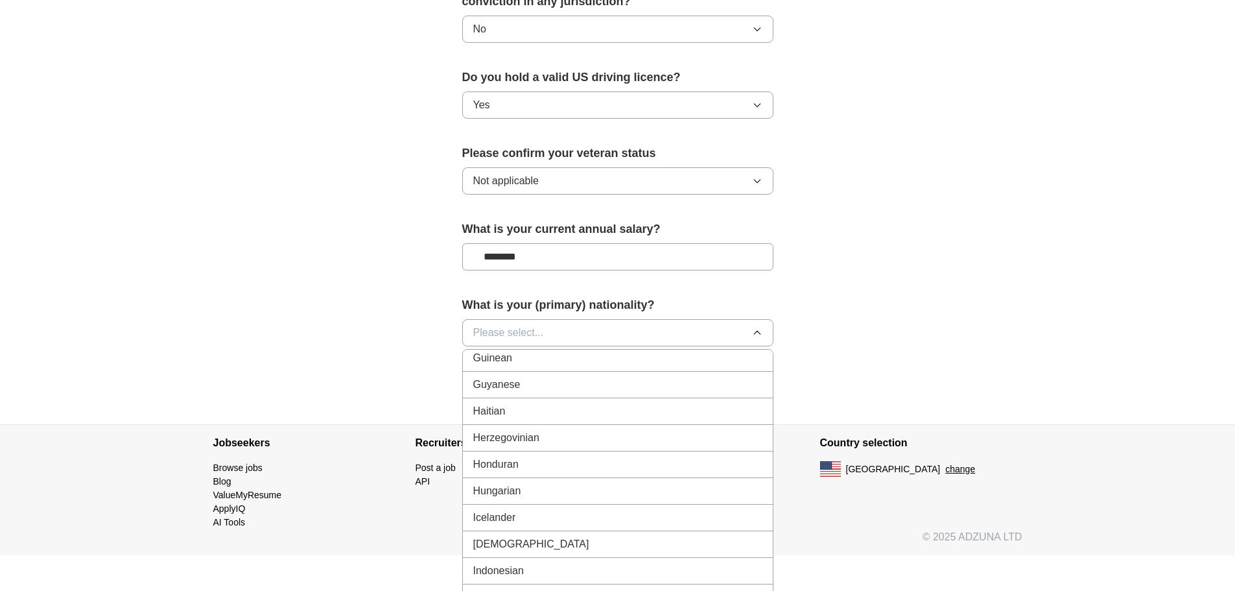
scroll to position [2010, 0]
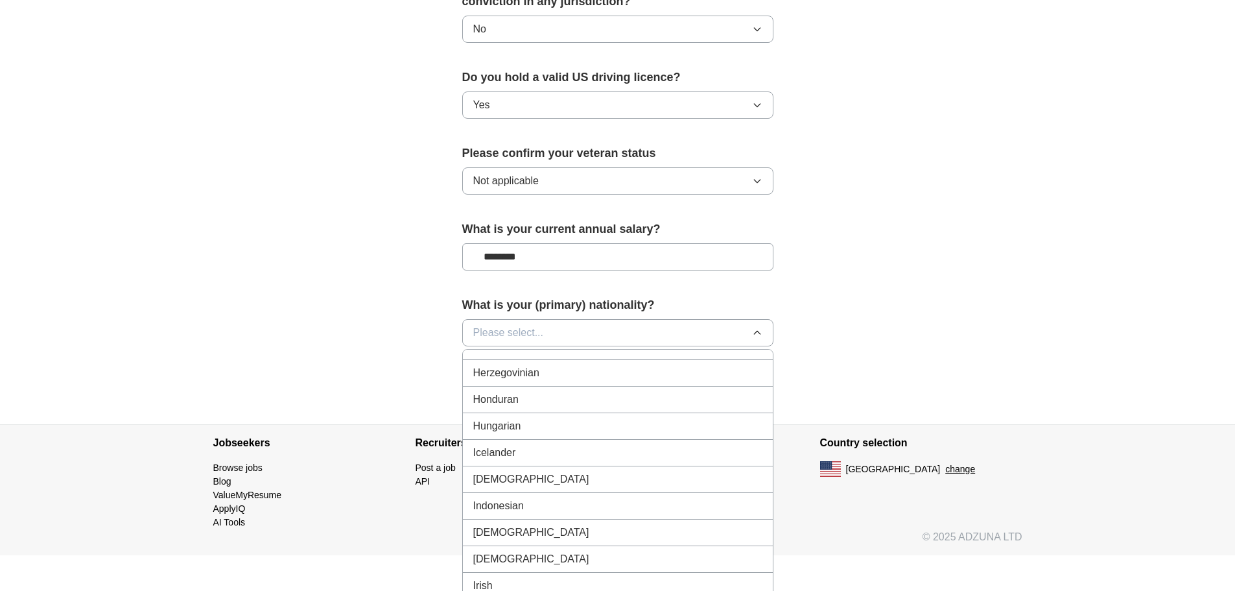
click at [488, 471] on span "[DEMOGRAPHIC_DATA]" at bounding box center [531, 479] width 116 height 16
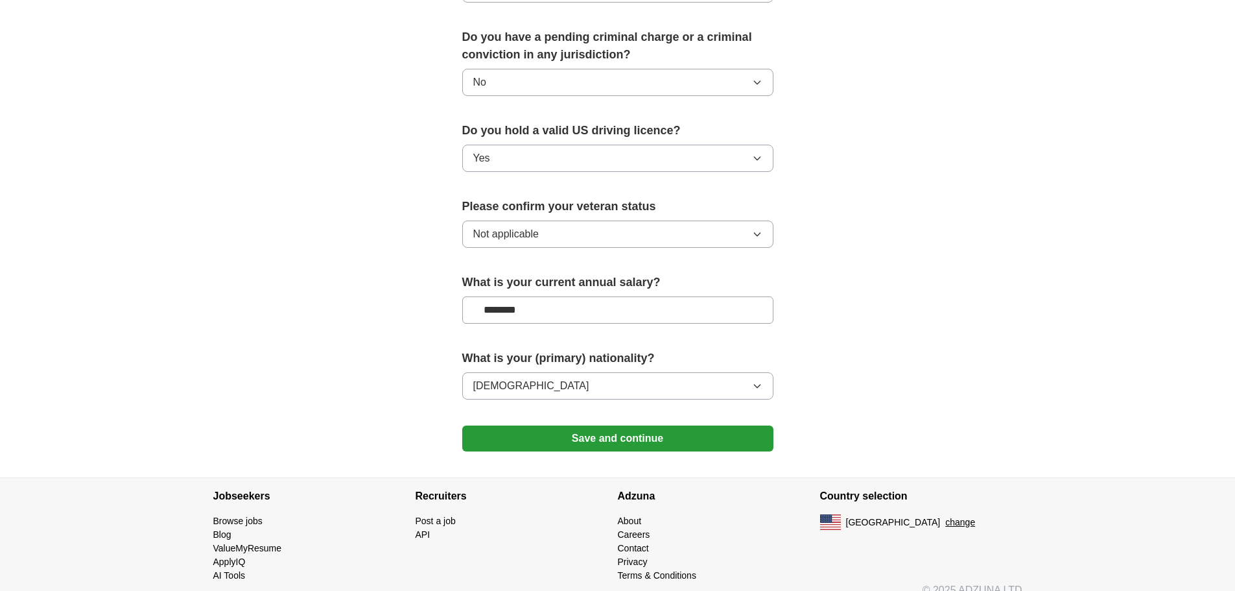
click at [617, 425] on button "Save and continue" at bounding box center [617, 438] width 311 height 26
